Goal: Task Accomplishment & Management: Manage account settings

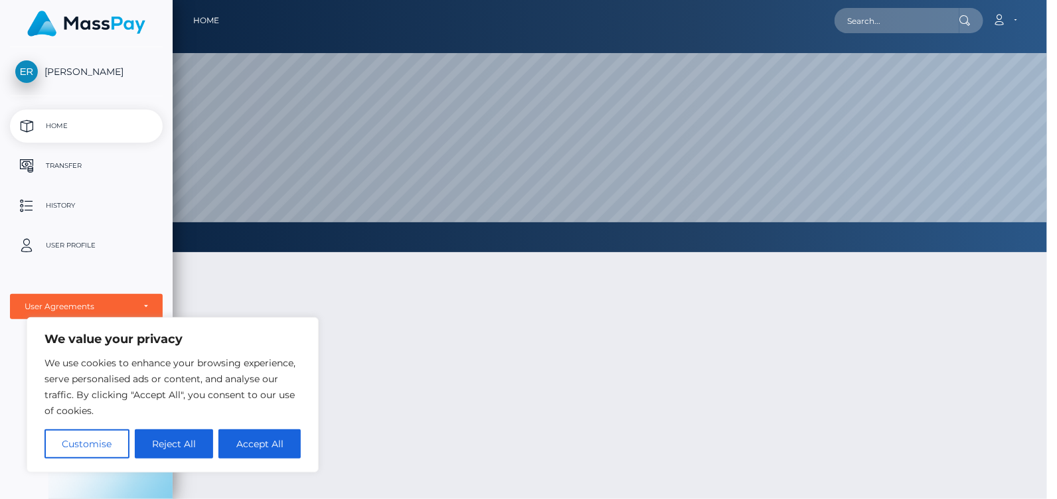
scroll to position [252, 884]
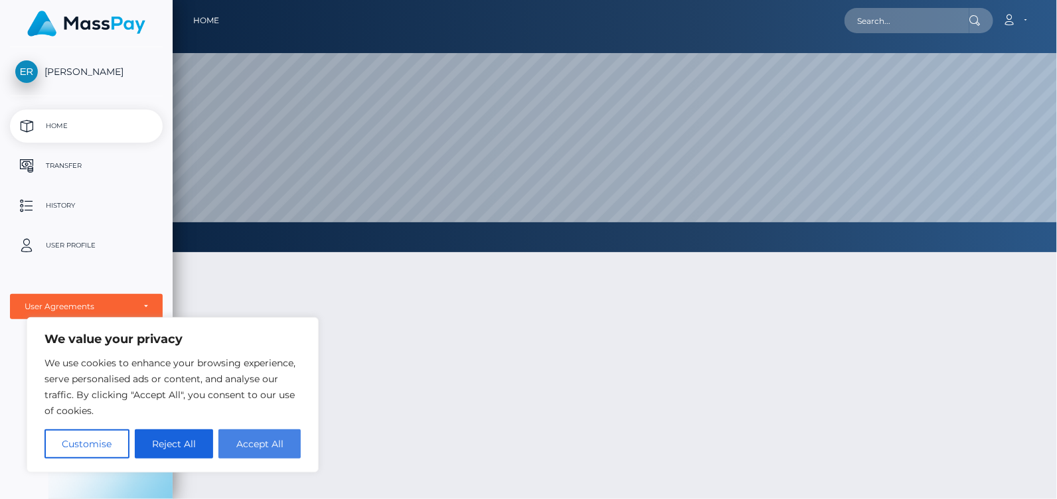
click at [267, 437] on button "Accept All" at bounding box center [259, 444] width 82 height 29
checkbox input "true"
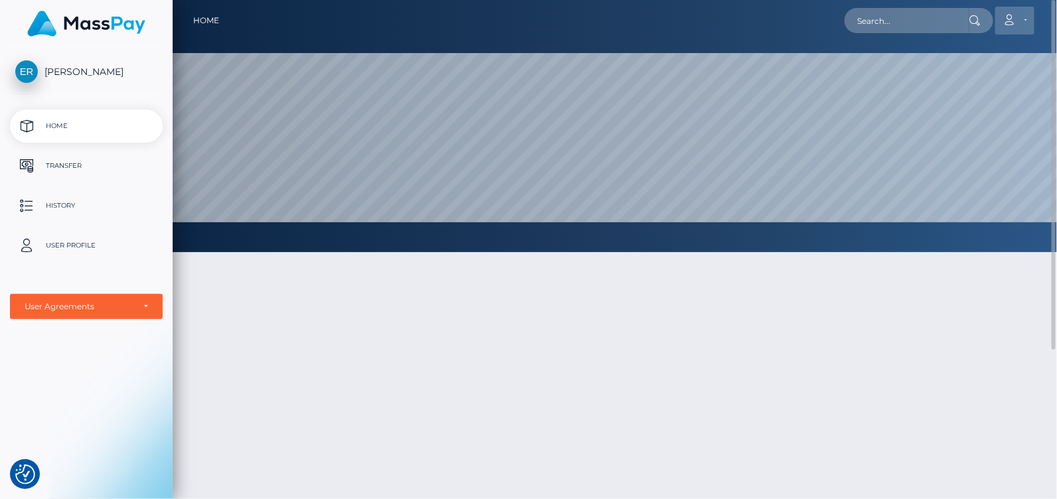
click at [1013, 24] on icon at bounding box center [1010, 20] width 14 height 11
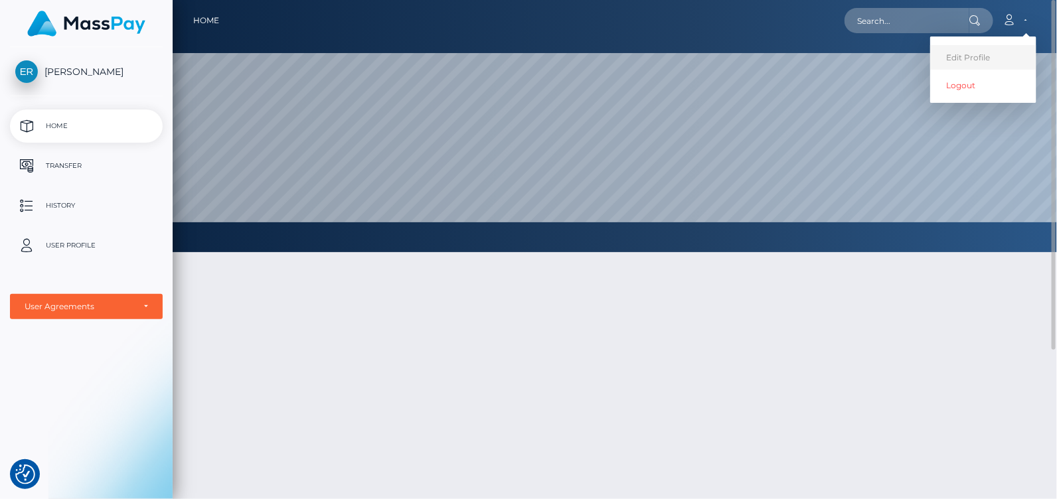
click at [979, 52] on link "Edit Profile" at bounding box center [983, 57] width 106 height 25
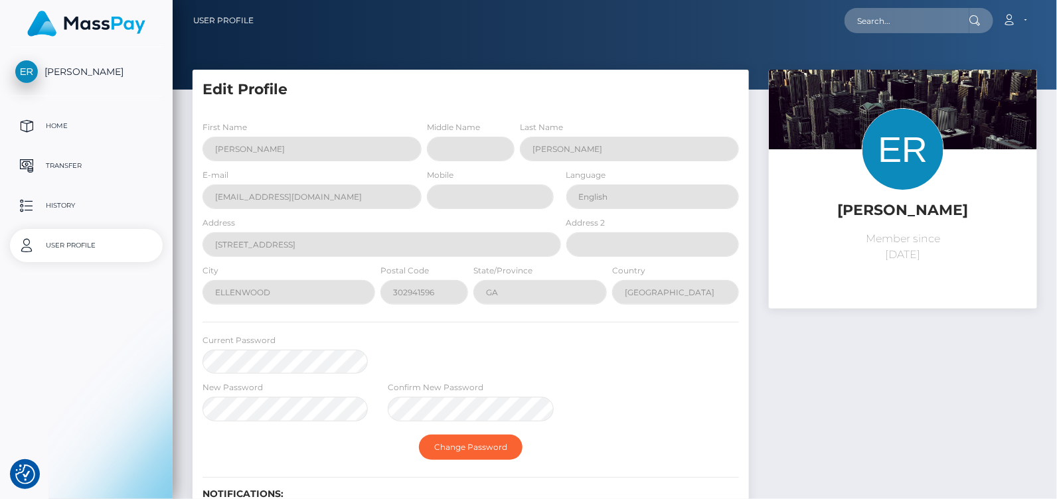
select select
click at [774, 421] on div "[PERSON_NAME] Member since [DATE]" at bounding box center [903, 339] width 288 height 538
click at [73, 126] on p "Home" at bounding box center [86, 126] width 142 height 20
click at [62, 242] on p "User Profile" at bounding box center [86, 246] width 142 height 20
click at [94, 246] on p "User Profile" at bounding box center [86, 246] width 142 height 20
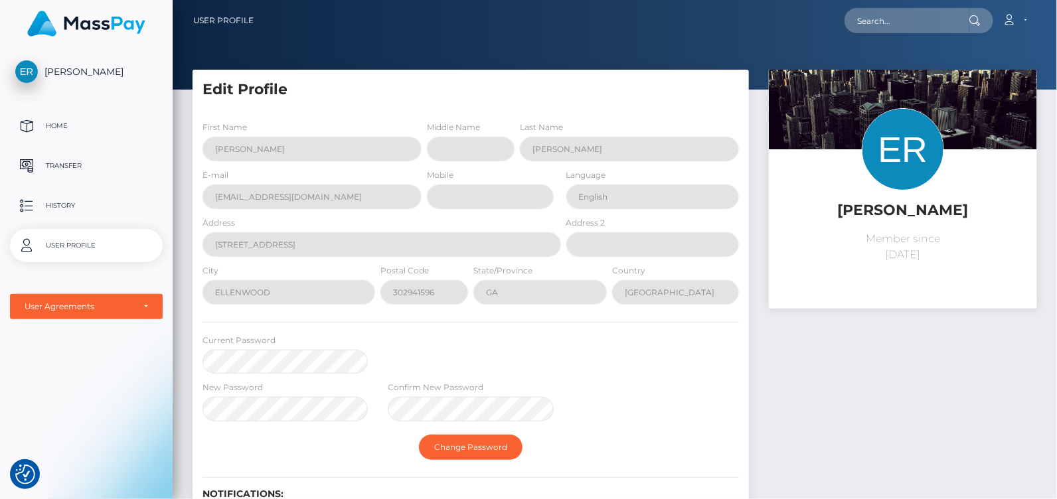
click at [58, 204] on p "History" at bounding box center [86, 206] width 142 height 20
click at [77, 161] on p "Transfer" at bounding box center [86, 166] width 142 height 20
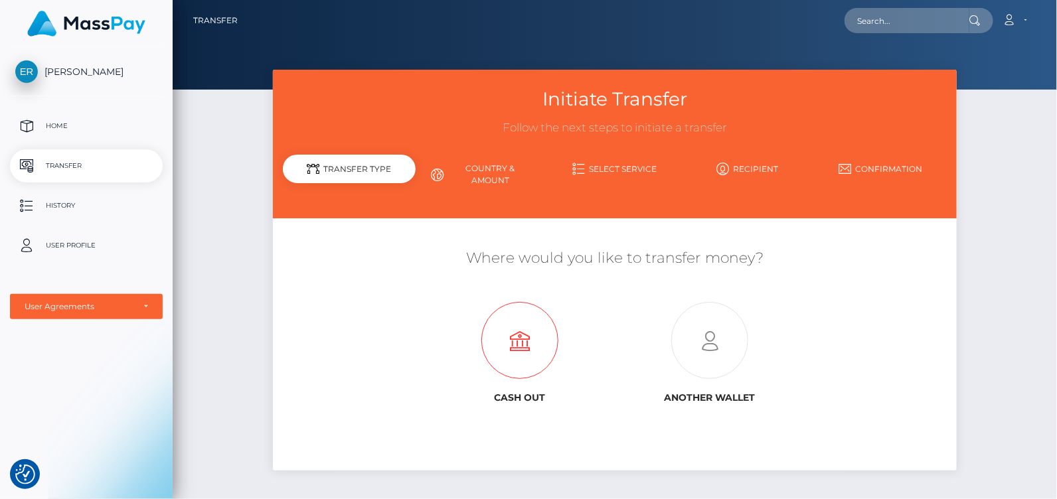
click at [523, 339] on icon at bounding box center [520, 341] width 190 height 77
click at [141, 306] on div "User Agreements" at bounding box center [87, 306] width 124 height 11
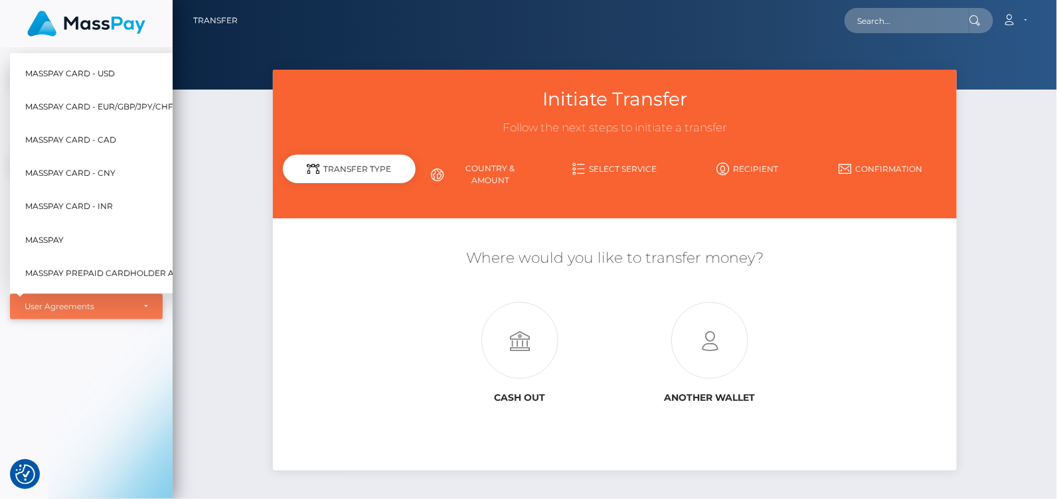
click at [143, 307] on div "User Agreements" at bounding box center [87, 306] width 124 height 11
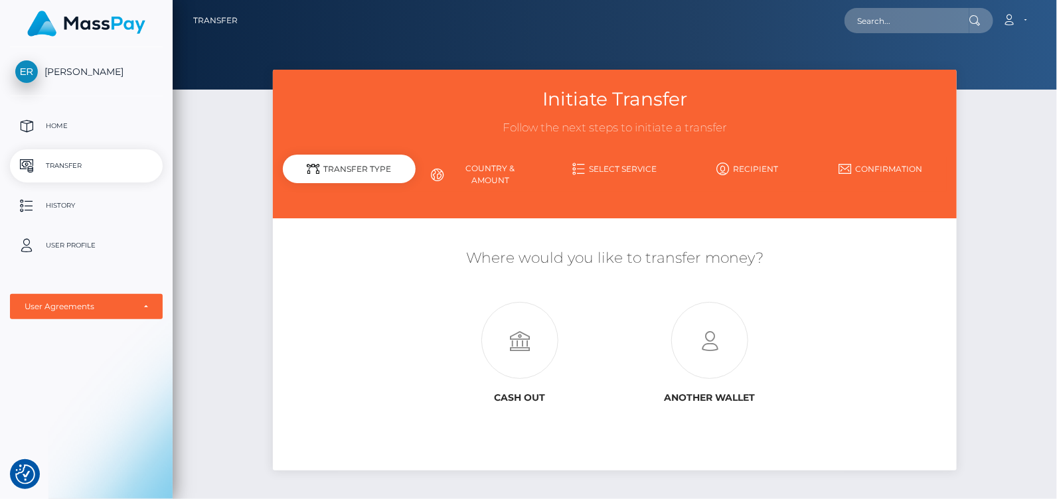
click at [399, 173] on div "Transfer Type" at bounding box center [349, 169] width 133 height 29
click at [385, 163] on div "Transfer Type" at bounding box center [349, 169] width 133 height 29
click at [486, 173] on link "Country & Amount" at bounding box center [482, 174] width 133 height 35
click at [721, 342] on icon at bounding box center [710, 341] width 190 height 77
click at [1028, 21] on link "Account" at bounding box center [1014, 21] width 39 height 28
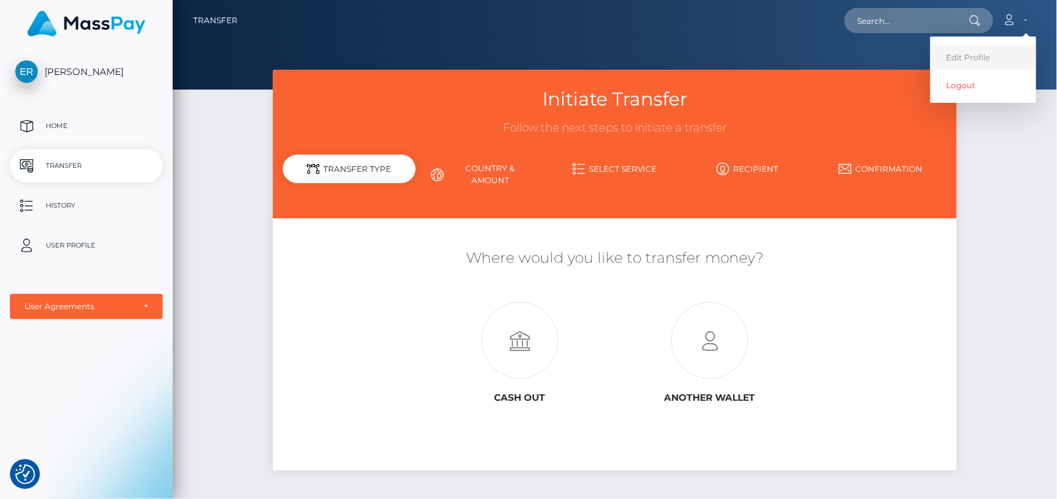
click at [956, 52] on link "Edit Profile" at bounding box center [983, 57] width 106 height 25
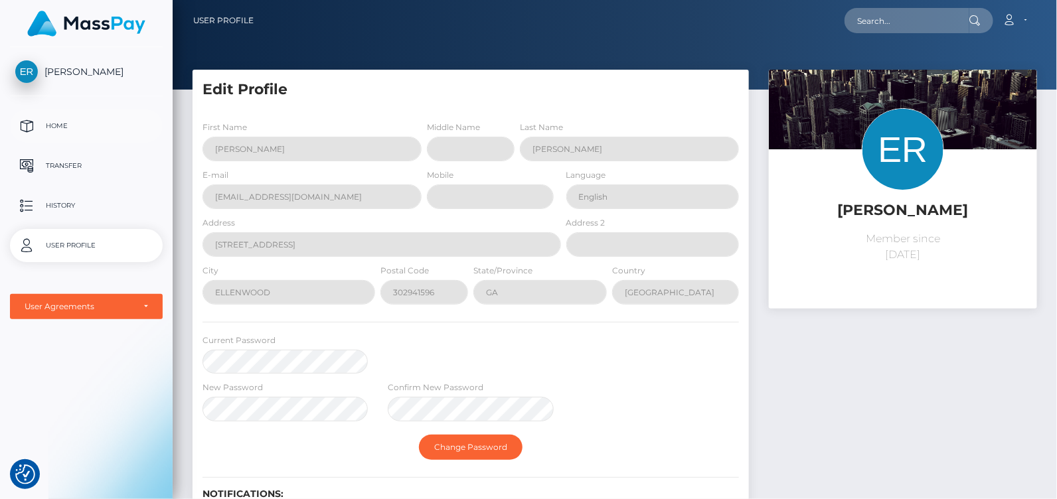
click at [56, 126] on p "Home" at bounding box center [86, 126] width 142 height 20
click at [53, 122] on p "Home" at bounding box center [86, 126] width 142 height 20
click at [33, 69] on span "[PERSON_NAME]" at bounding box center [86, 72] width 153 height 12
click at [1027, 21] on link "Account" at bounding box center [1014, 21] width 39 height 28
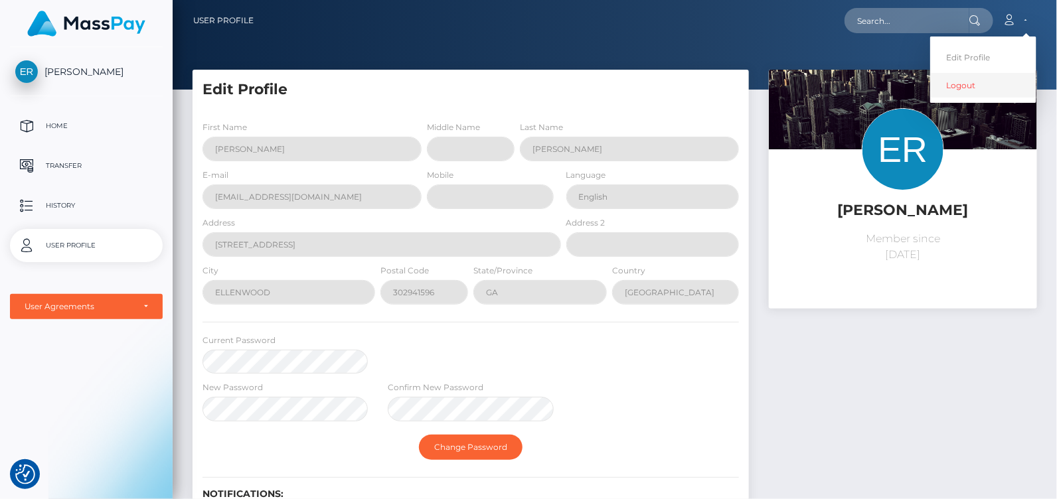
click at [968, 84] on link "Logout" at bounding box center [983, 85] width 106 height 25
